Goal: Task Accomplishment & Management: Use online tool/utility

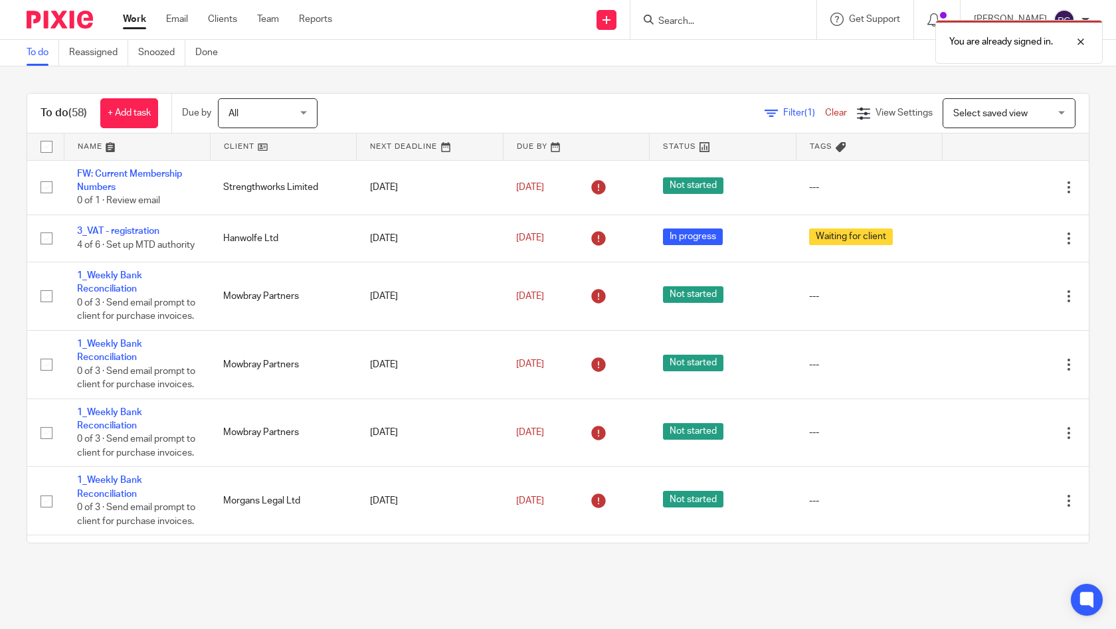
click at [673, 19] on div "You are already signed in." at bounding box center [830, 38] width 545 height 51
click at [666, 19] on input "Search" at bounding box center [717, 22] width 120 height 12
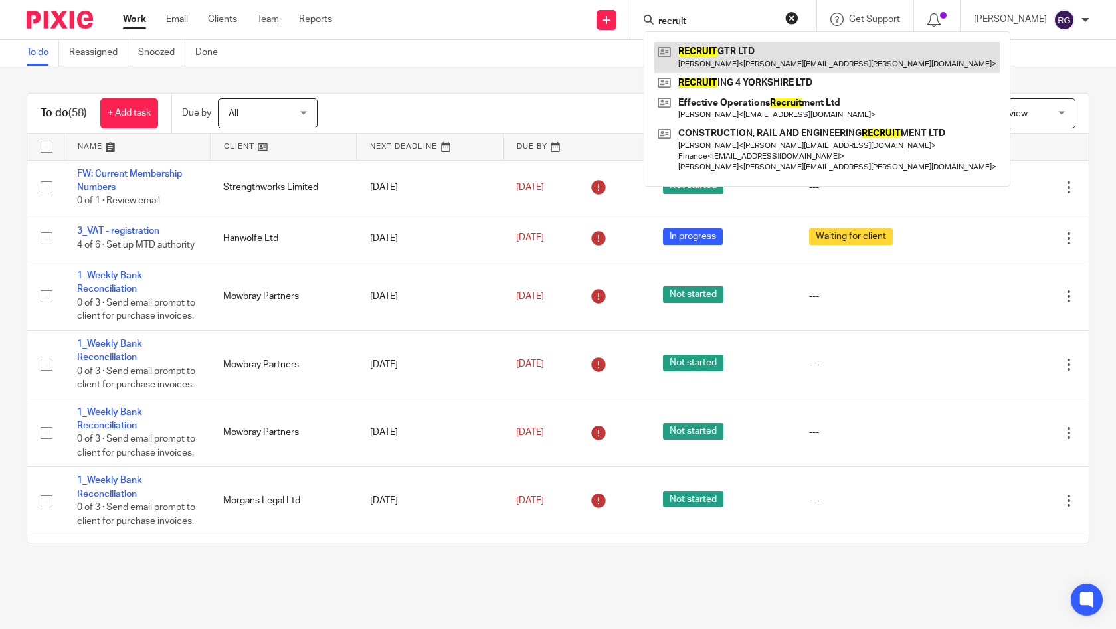
type input "recruit"
click at [755, 60] on link at bounding box center [828, 57] width 346 height 31
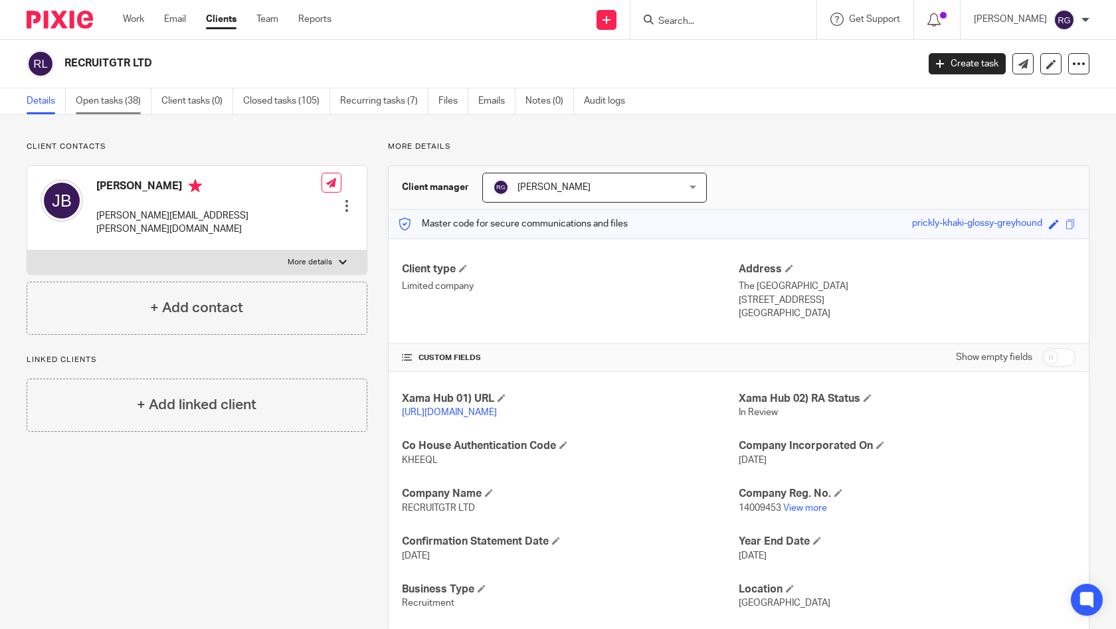
click at [120, 103] on link "Open tasks (38)" at bounding box center [114, 101] width 76 height 26
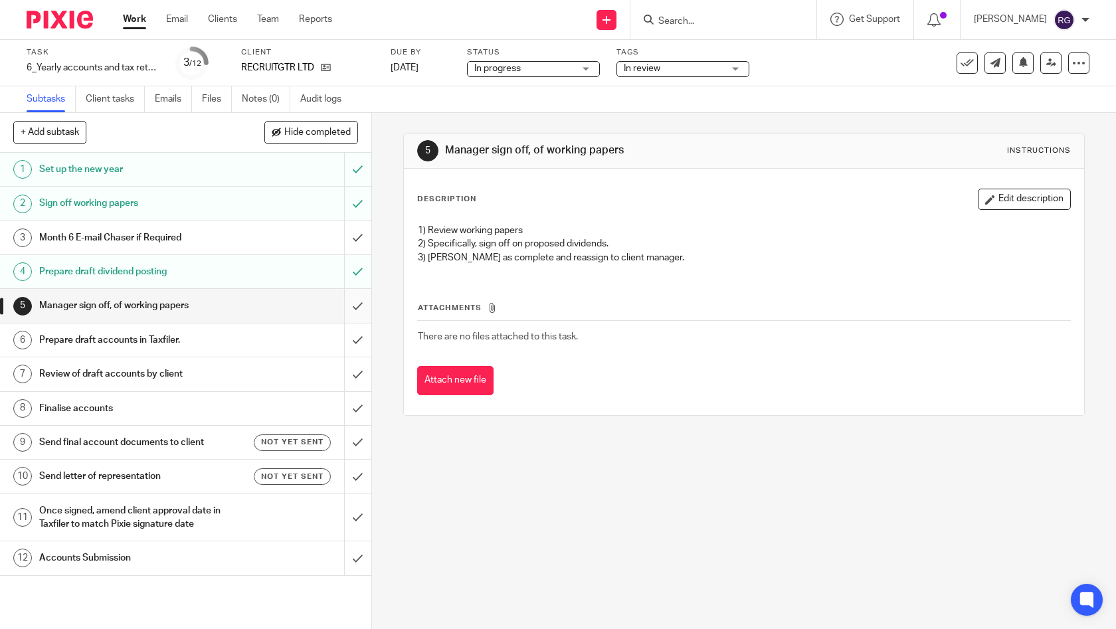
click at [342, 305] on input "submit" at bounding box center [185, 305] width 371 height 33
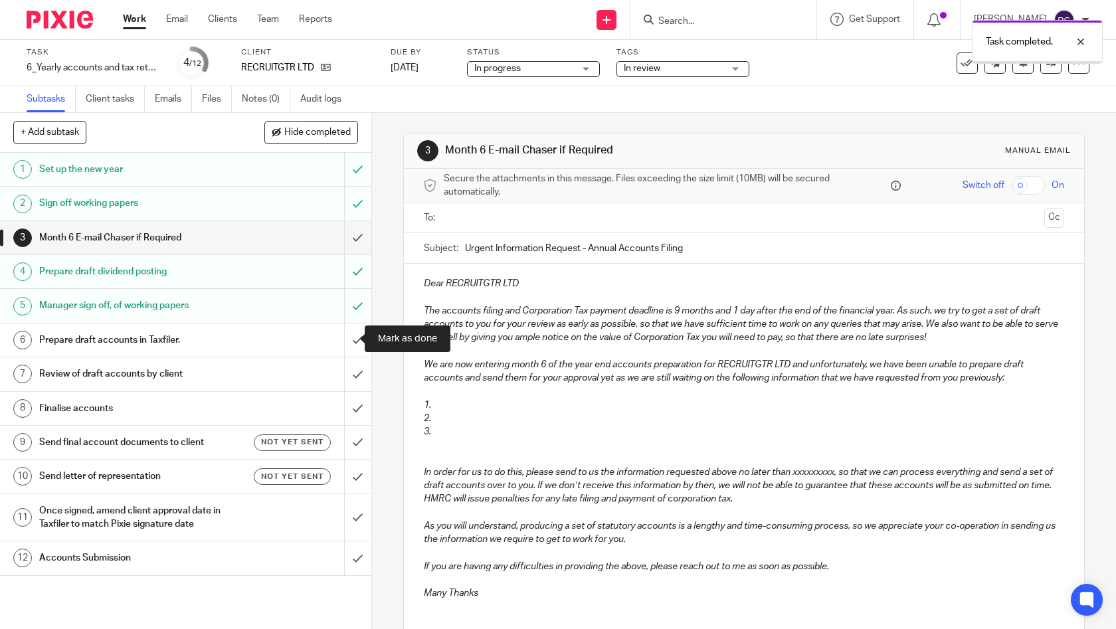
click at [346, 340] on input "submit" at bounding box center [185, 340] width 371 height 33
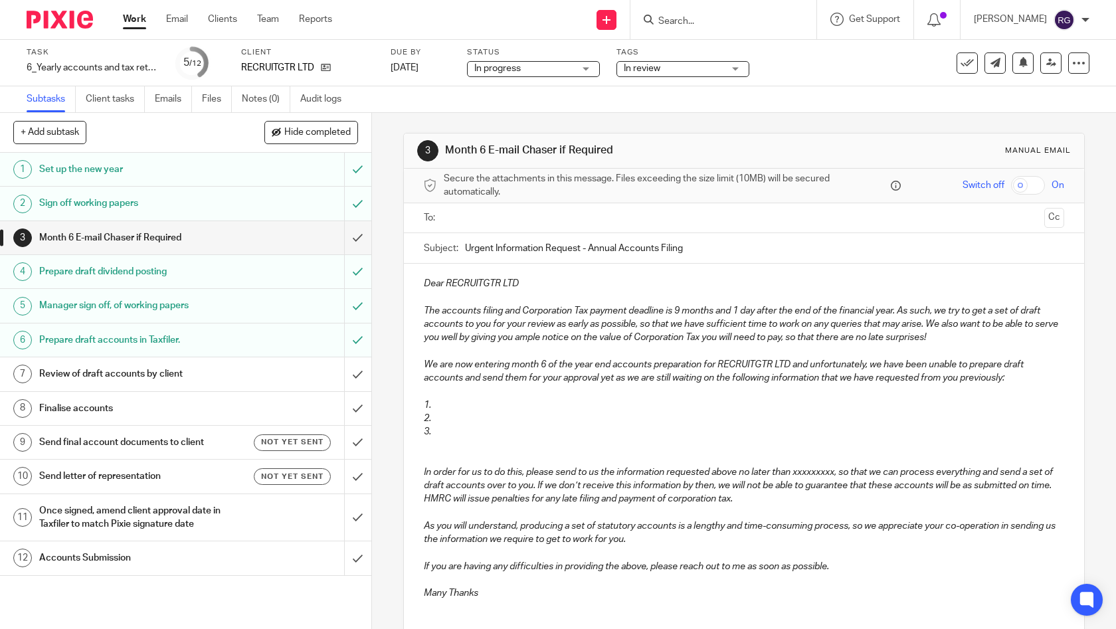
click at [678, 78] on div "Tags In review In review In review (client) Needs manager review Ready to file …" at bounding box center [683, 63] width 133 height 32
click at [696, 72] on span "In review" at bounding box center [674, 69] width 100 height 14
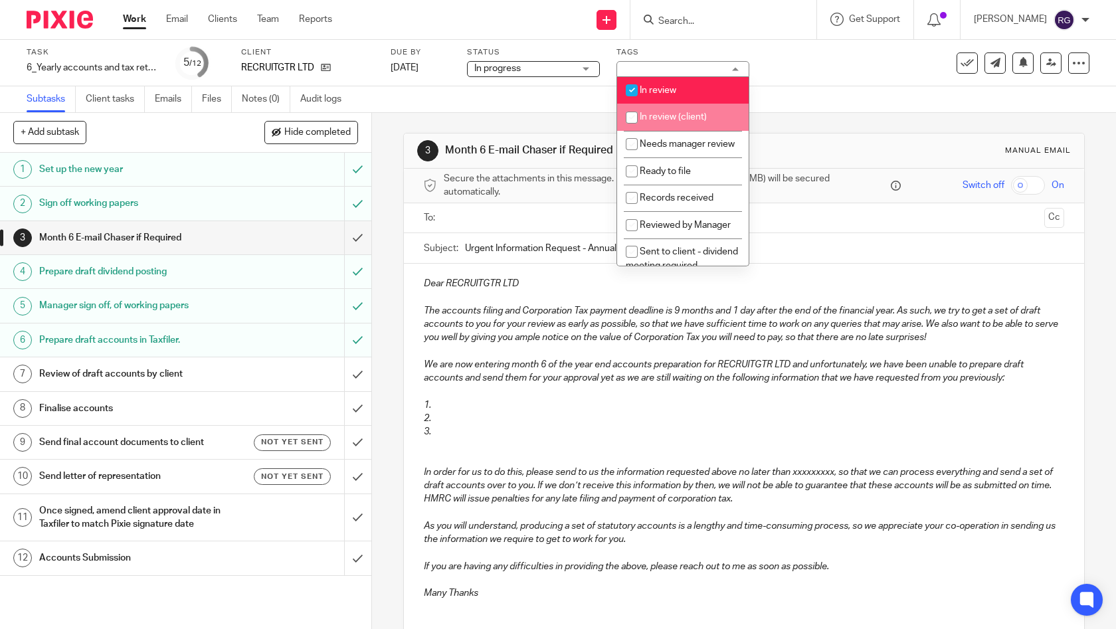
click at [857, 121] on div "3 Month 6 E-mail Chaser if Required Manual email Secure the attachments in this…" at bounding box center [744, 421] width 682 height 617
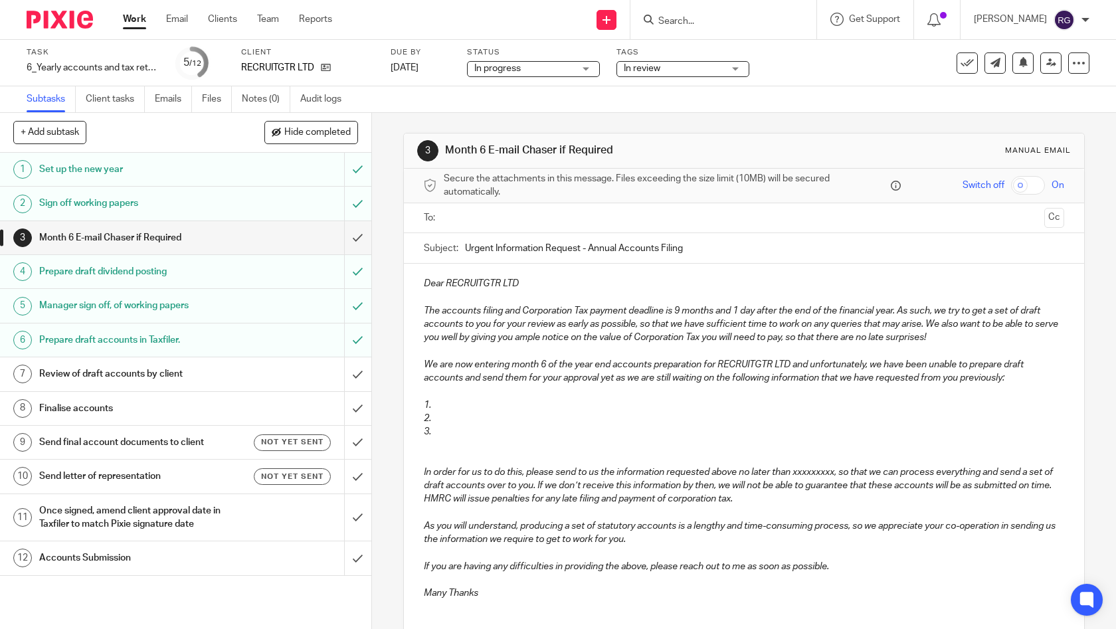
click at [140, 23] on link "Work" at bounding box center [134, 19] width 23 height 13
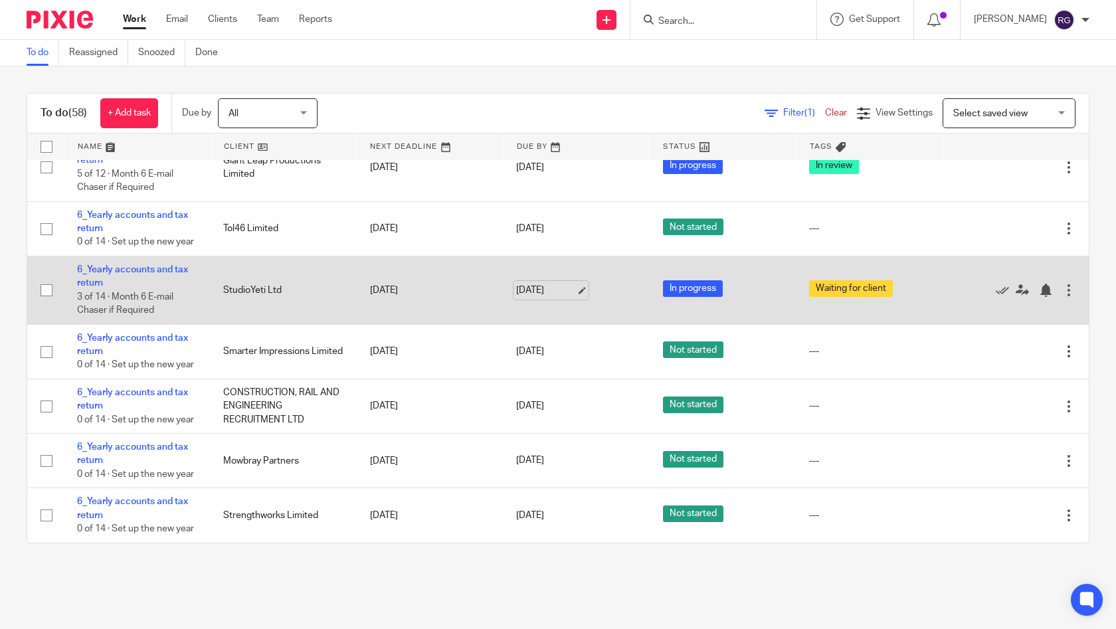
scroll to position [3571, 0]
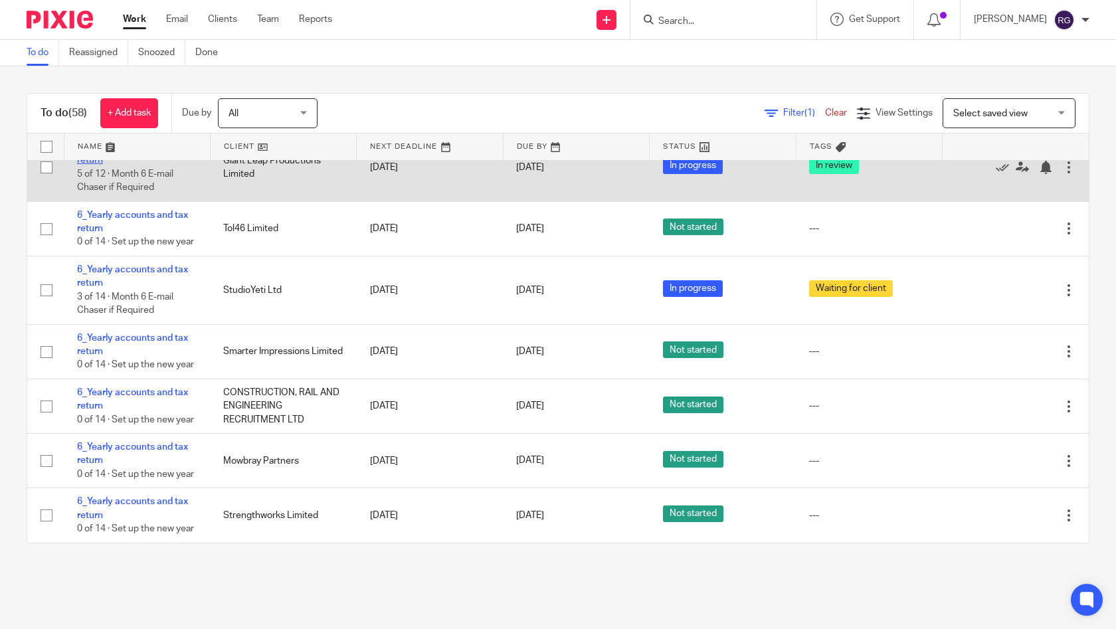
click at [175, 165] on link "6_Yearly accounts and tax return" at bounding box center [132, 153] width 111 height 23
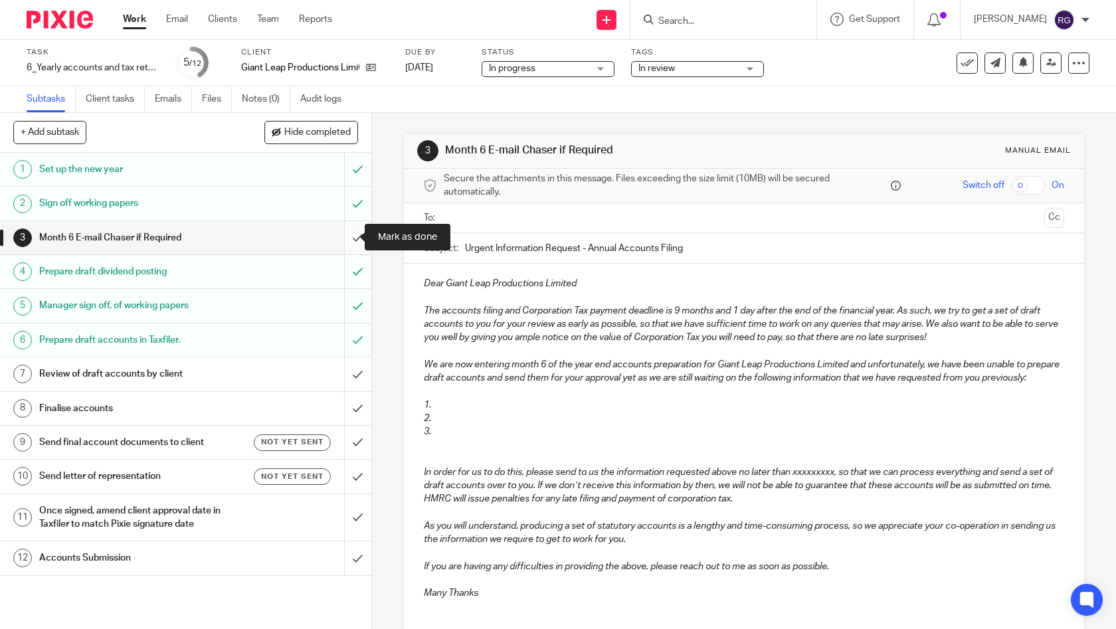
click at [345, 238] on input "submit" at bounding box center [185, 237] width 371 height 33
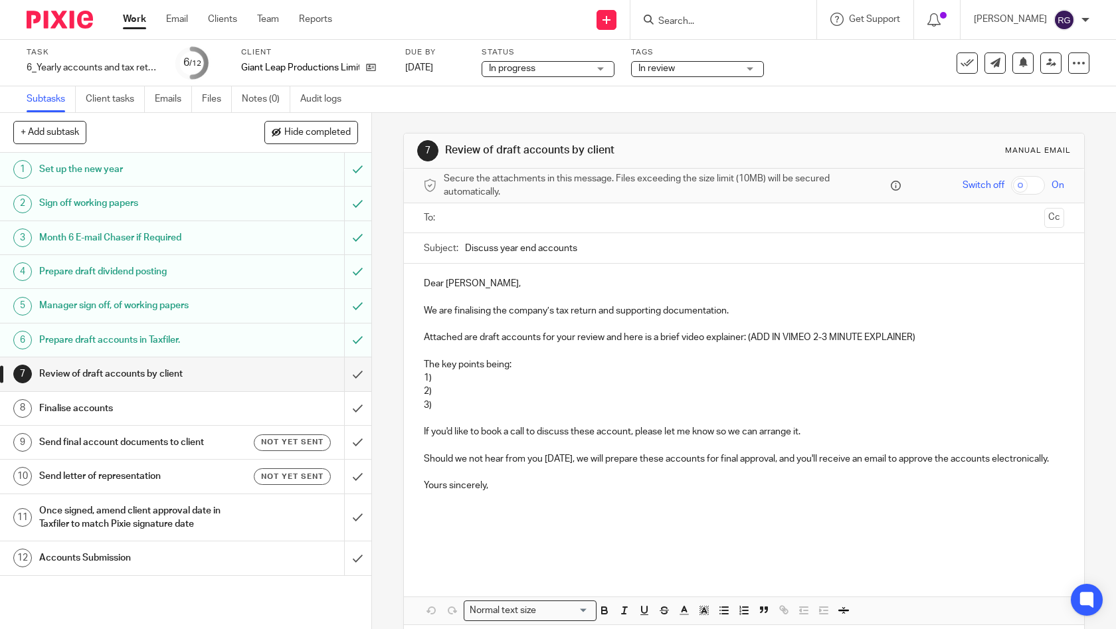
click at [136, 23] on link "Work" at bounding box center [134, 19] width 23 height 13
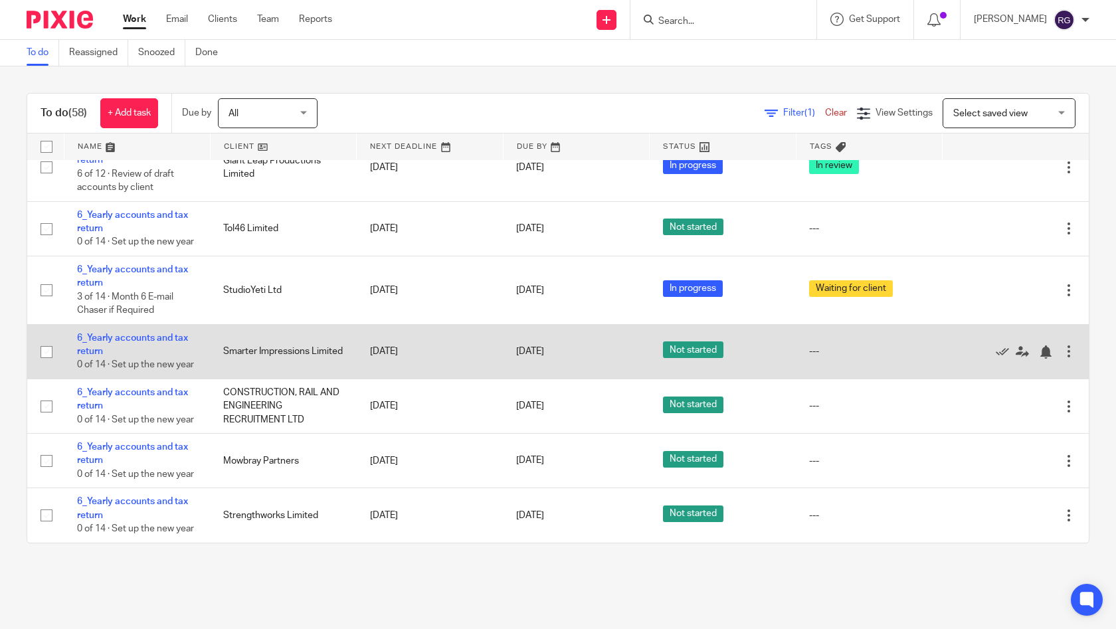
scroll to position [3600, 0]
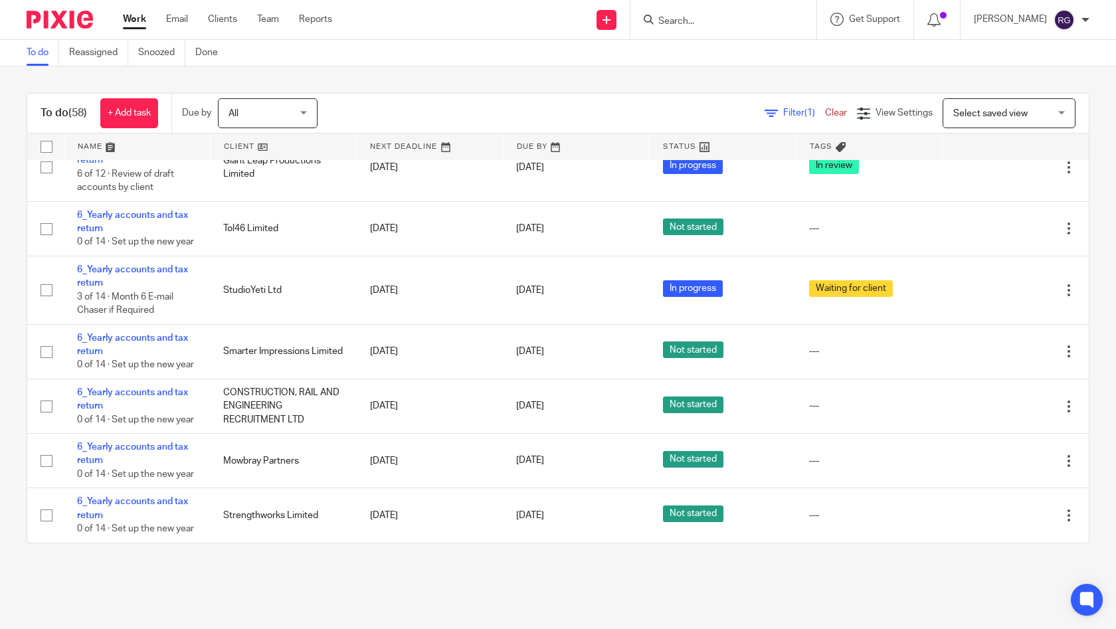
click at [155, 28] on link "6_Yearly accounts and tax return" at bounding box center [132, 16] width 111 height 23
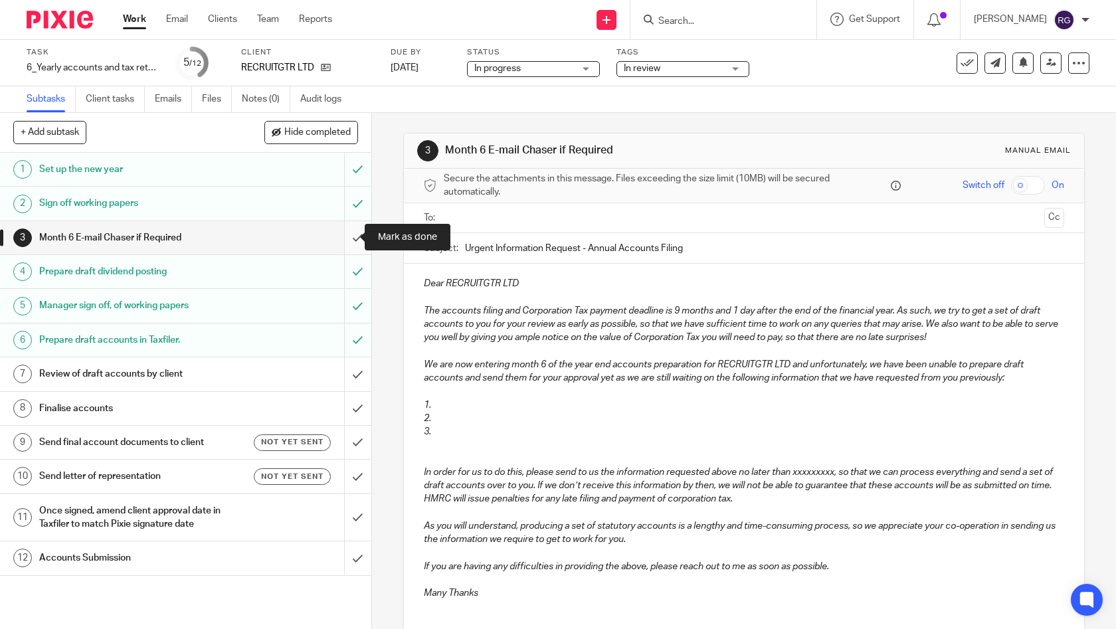
click at [352, 239] on input "submit" at bounding box center [185, 237] width 371 height 33
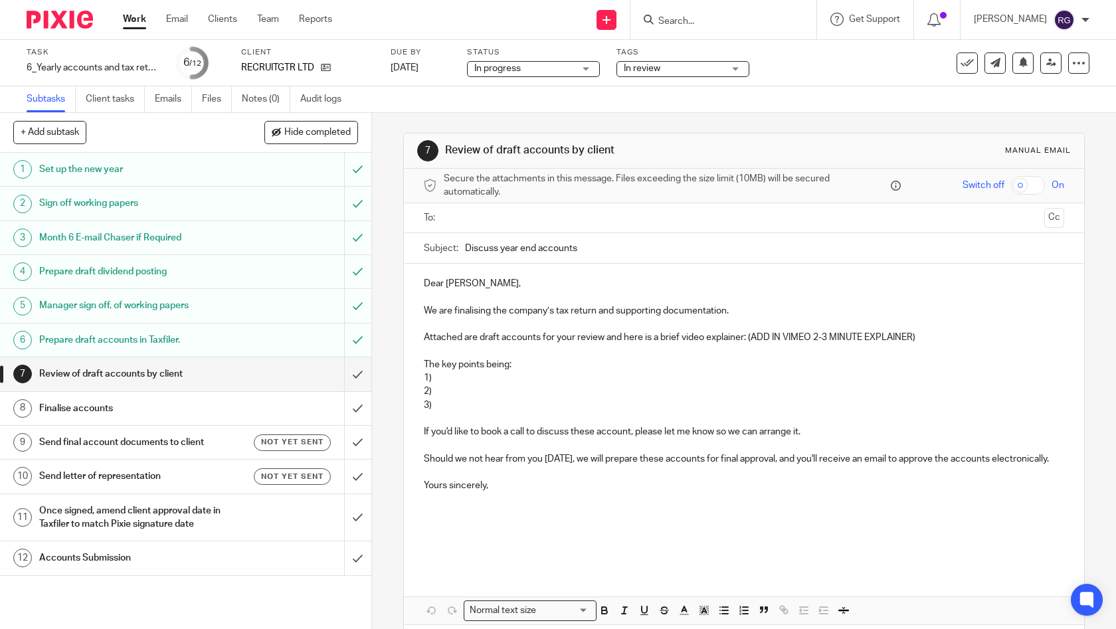
click at [135, 21] on link "Work" at bounding box center [134, 19] width 23 height 13
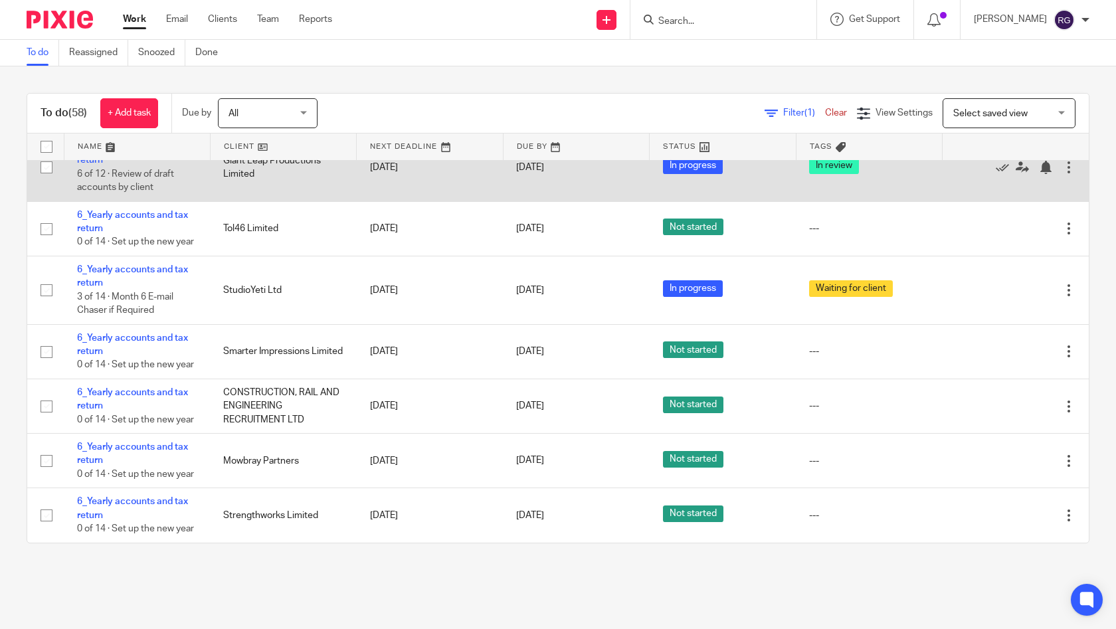
scroll to position [3568, 0]
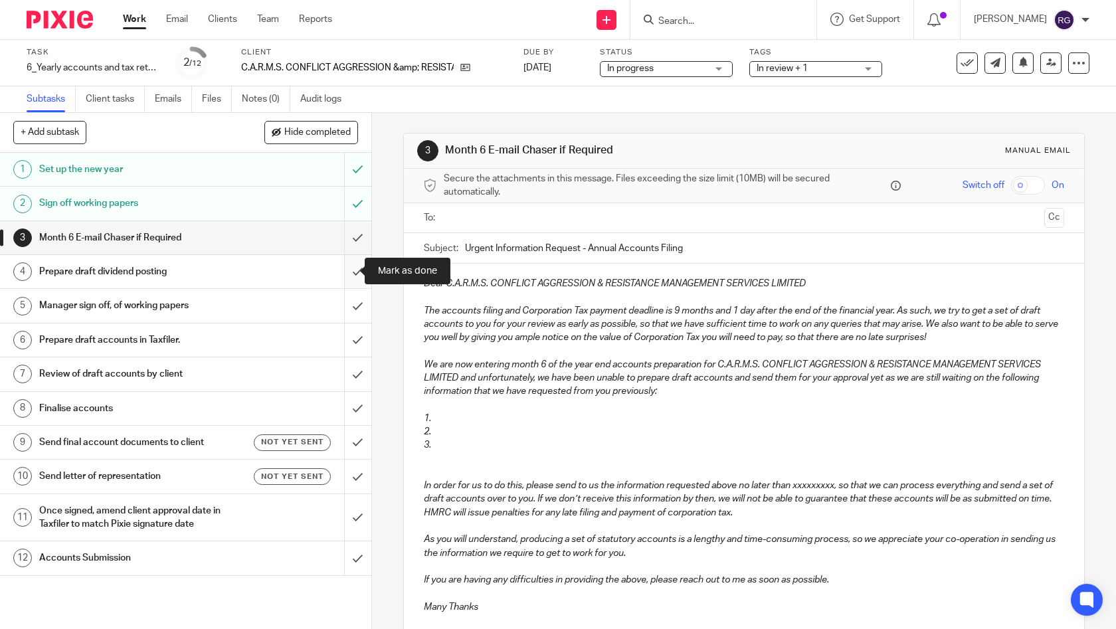
click at [348, 268] on input "submit" at bounding box center [185, 271] width 371 height 33
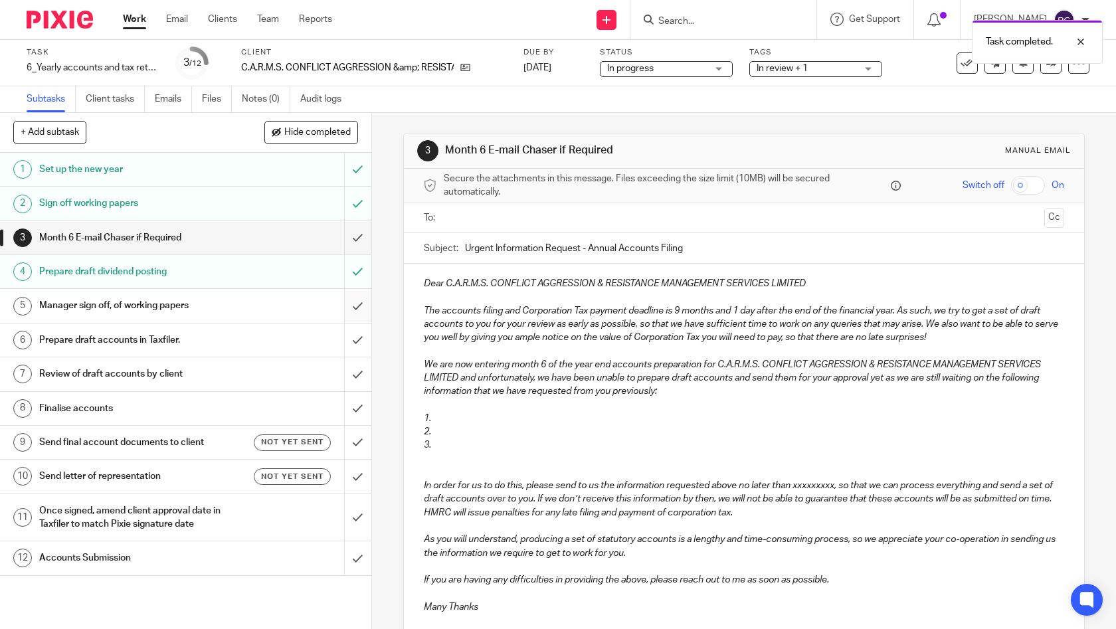
click at [346, 311] on input "submit" at bounding box center [185, 305] width 371 height 33
click at [346, 237] on input "submit" at bounding box center [185, 237] width 371 height 33
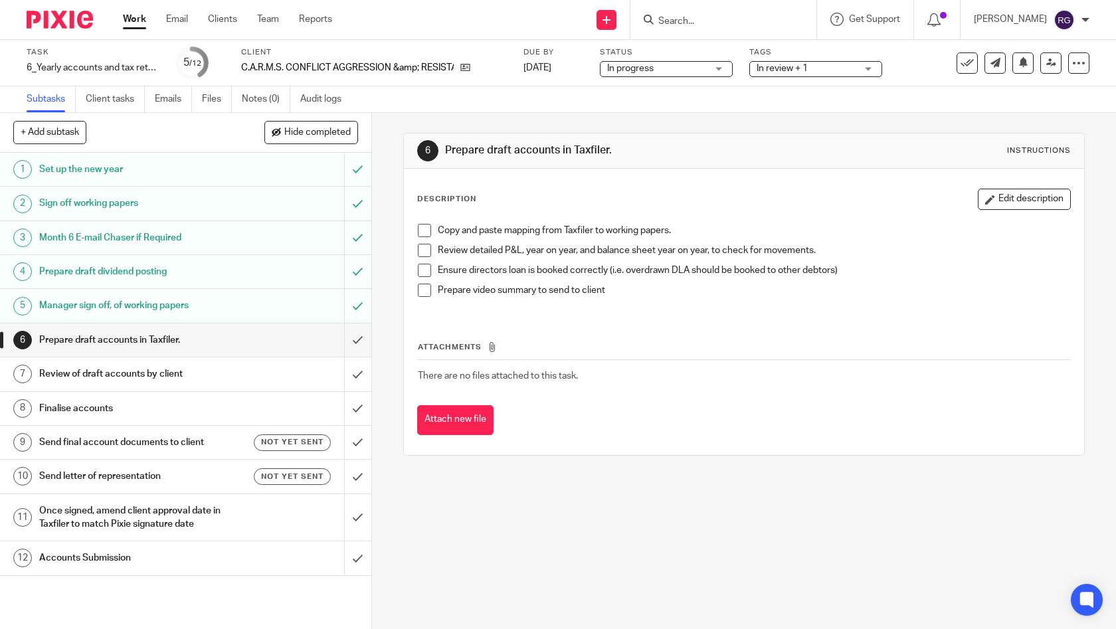
click at [138, 18] on link "Work" at bounding box center [134, 19] width 23 height 13
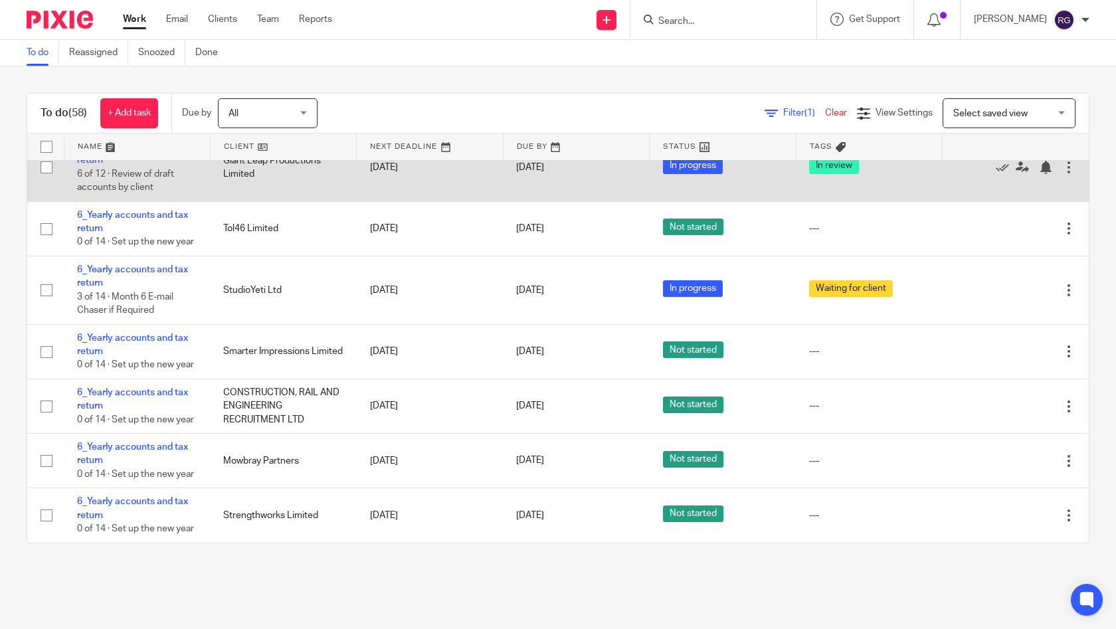
scroll to position [3578, 0]
